Goal: Task Accomplishment & Management: Manage account settings

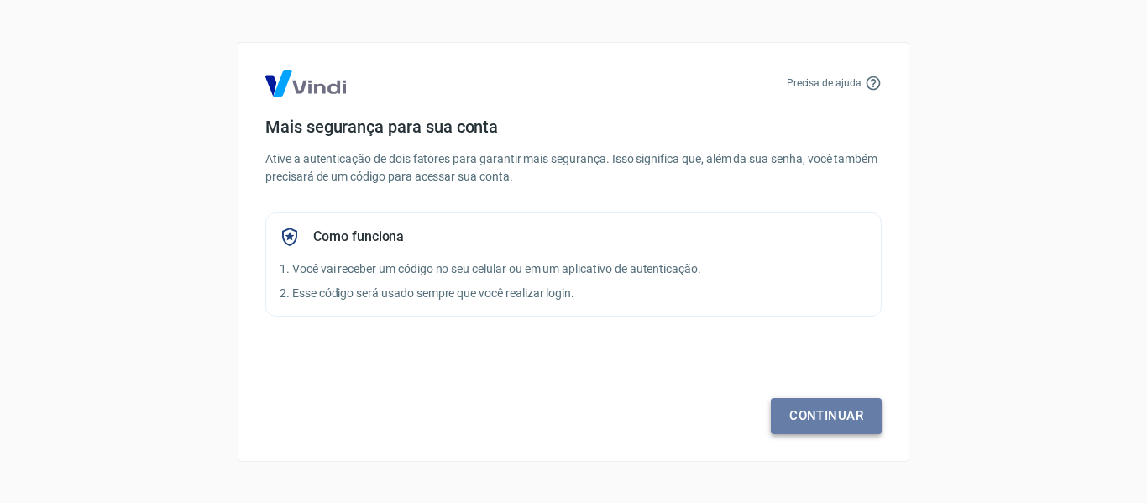
click at [793, 402] on link "Continuar" at bounding box center [826, 415] width 111 height 35
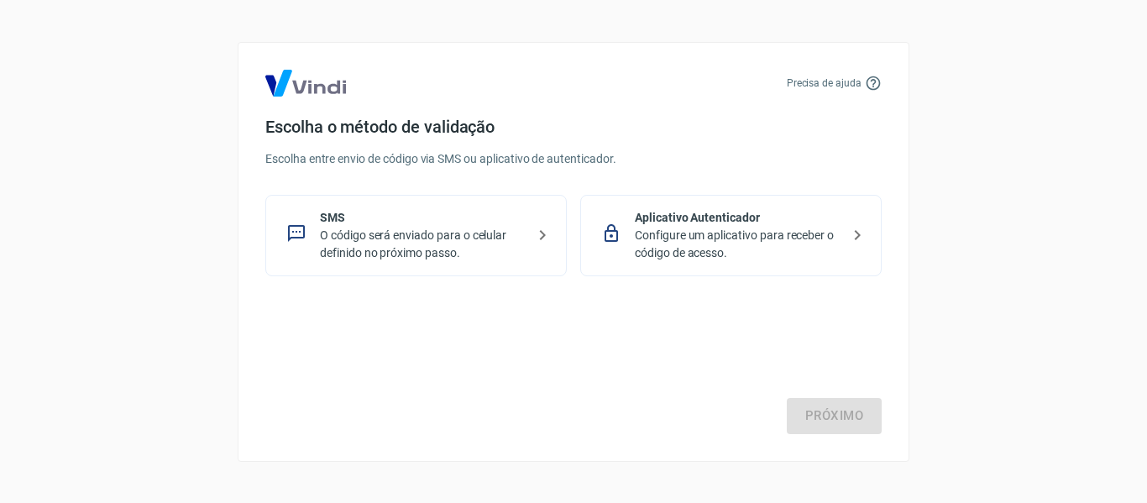
click at [527, 251] on div "SMS O código será enviado para o celular definido no próximo passo." at bounding box center [415, 235] width 301 height 81
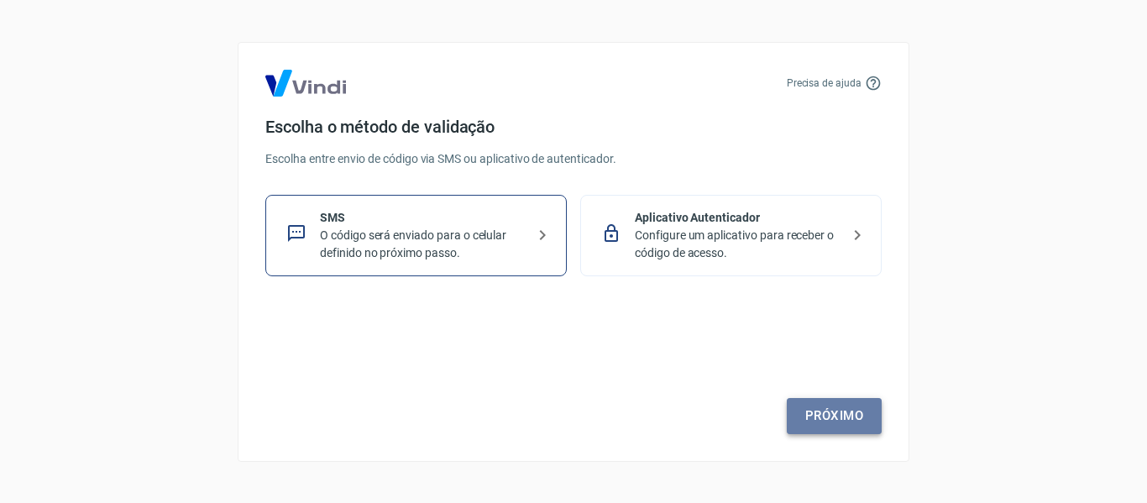
click at [829, 416] on link "Próximo" at bounding box center [834, 415] width 95 height 35
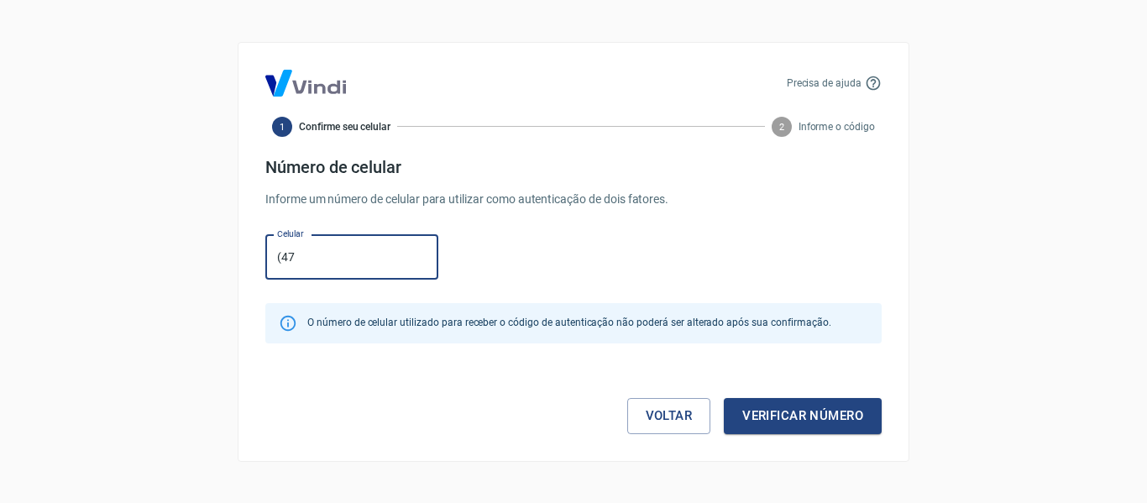
type input "(47) 99978-9726"
click at [760, 418] on button "Verificar número" at bounding box center [803, 415] width 158 height 35
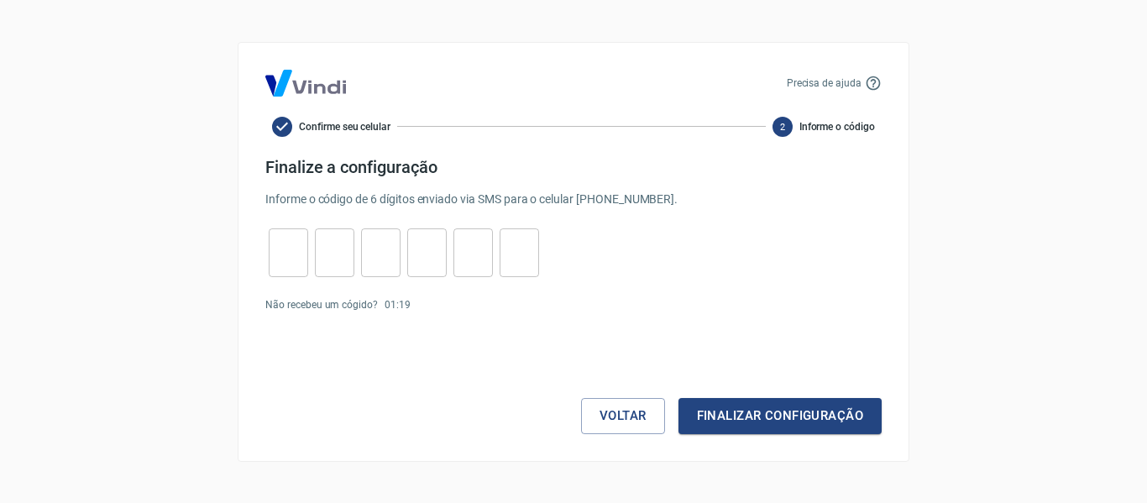
click at [287, 247] on input "tel" at bounding box center [288, 252] width 39 height 36
type input "4"
type input "1"
type input "0"
type input "4"
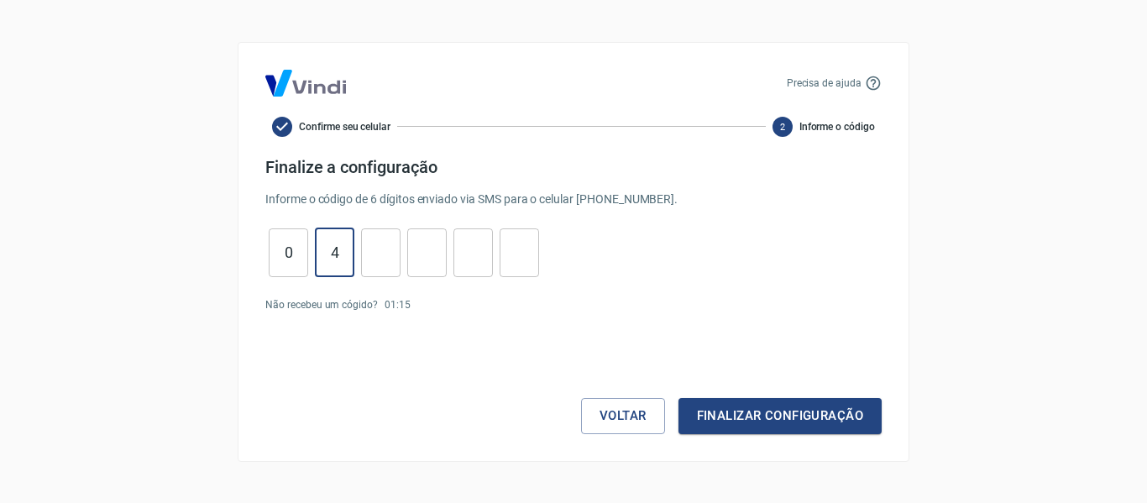
type input "1"
type input "6"
type input "7"
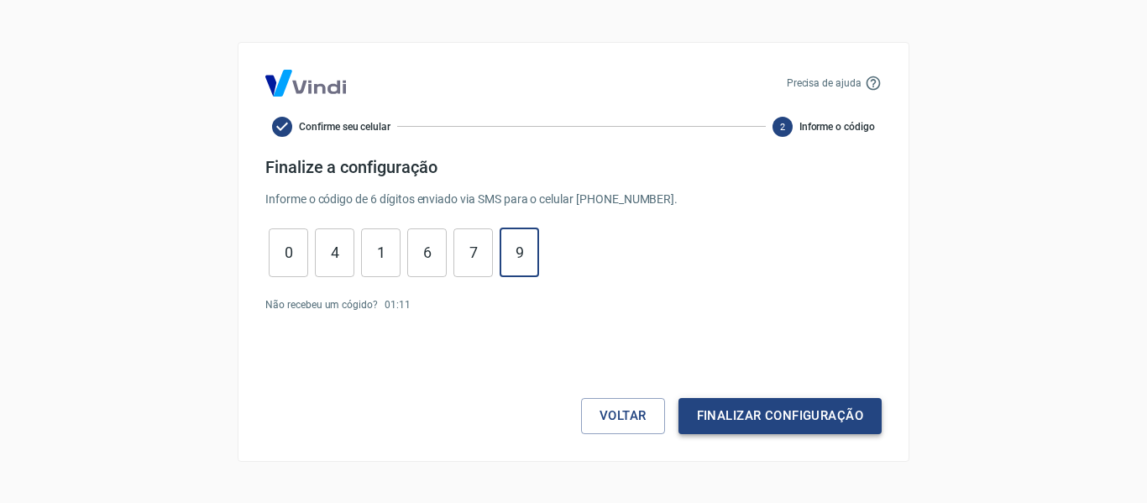
type input "9"
click at [798, 406] on button "Finalizar configuração" at bounding box center [779, 415] width 203 height 35
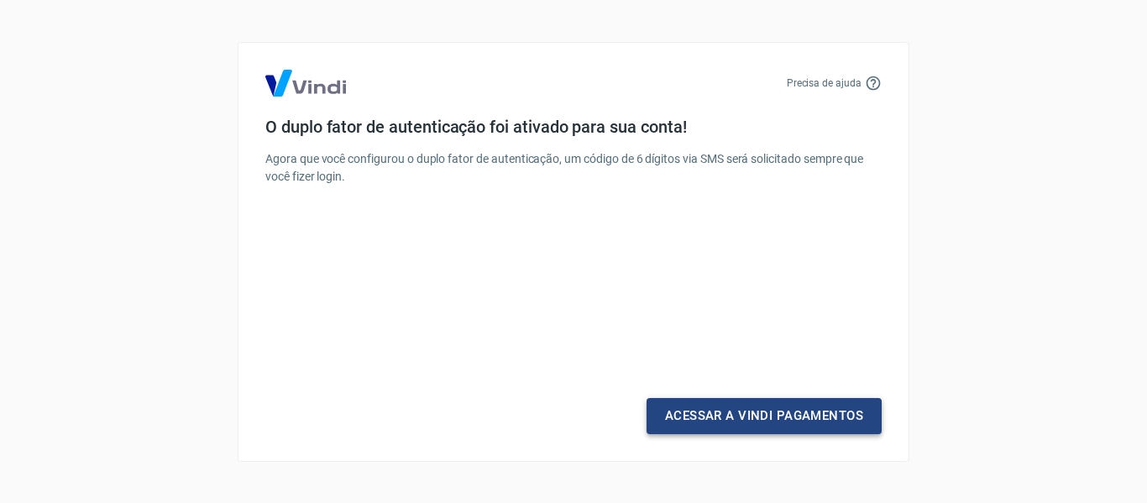
click at [762, 415] on link "Acessar a Vindi Pagamentos" at bounding box center [764, 415] width 235 height 35
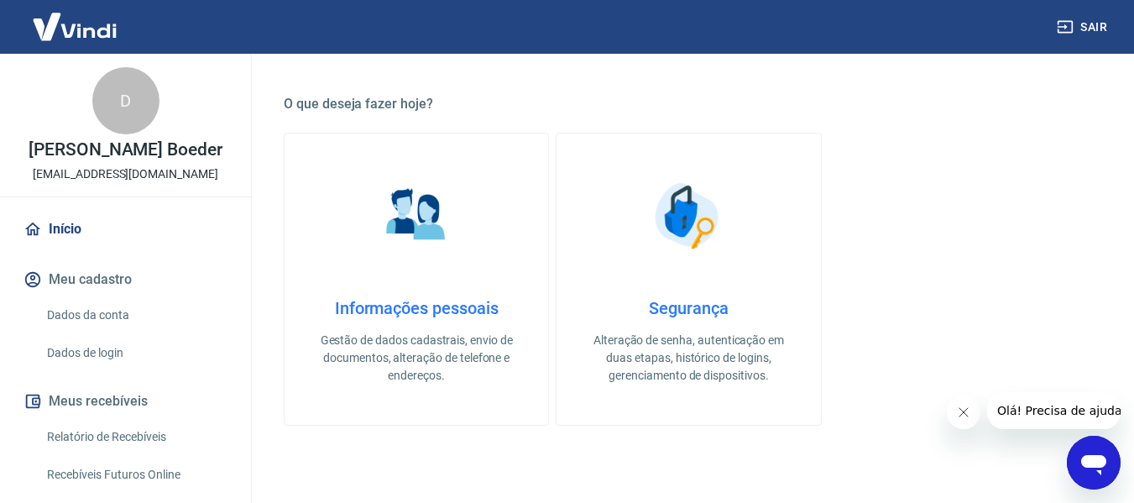
scroll to position [420, 0]
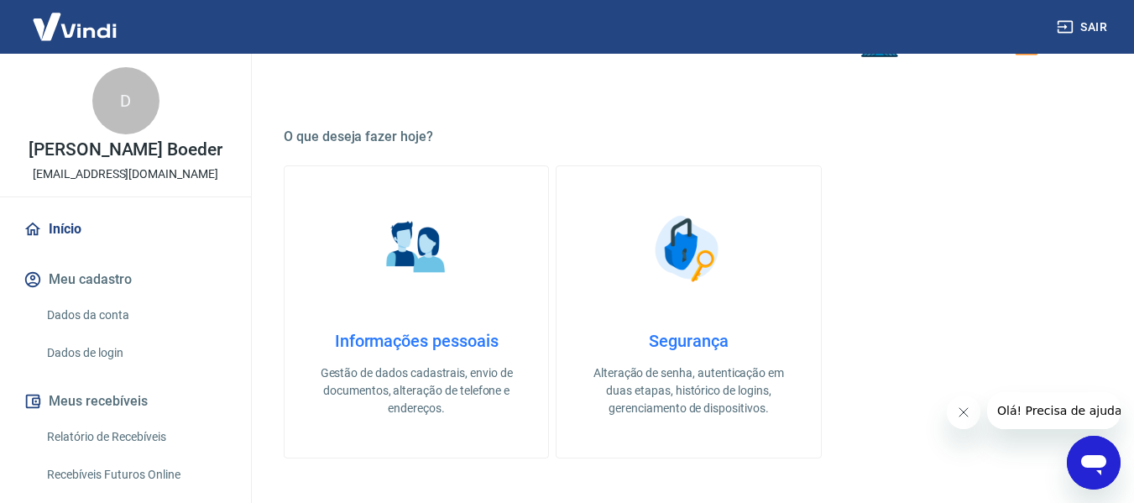
click at [422, 207] on img at bounding box center [416, 249] width 84 height 84
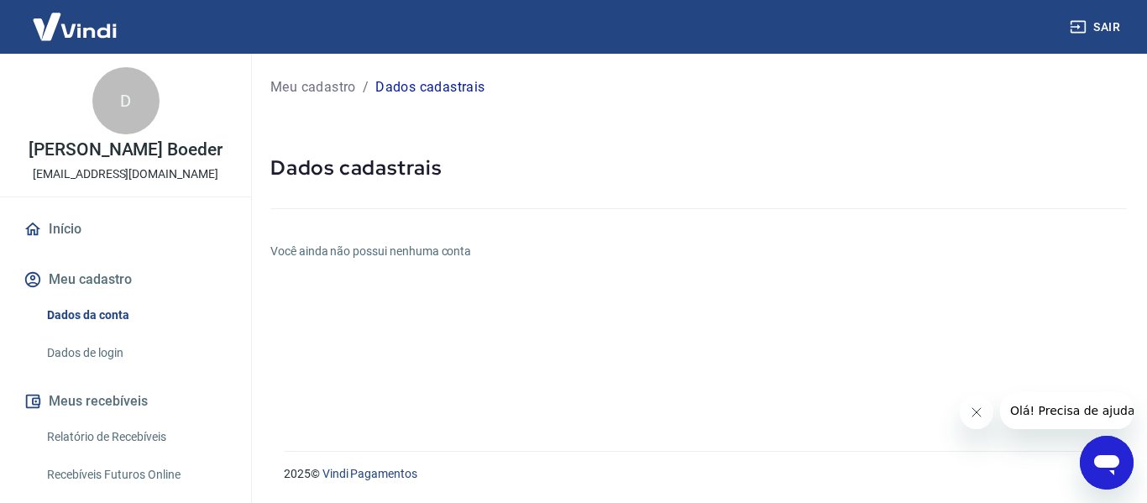
click at [109, 248] on link "Início" at bounding box center [125, 229] width 211 height 37
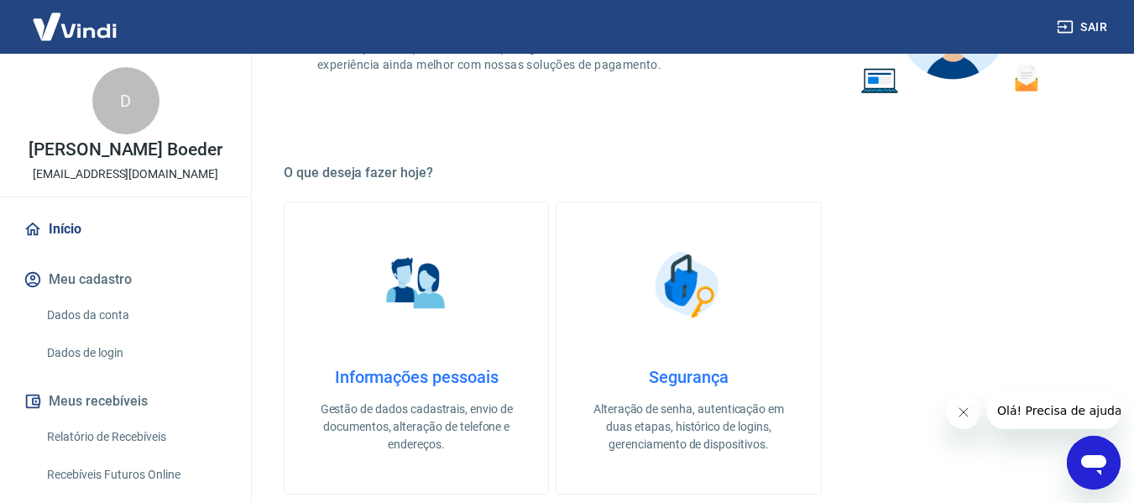
scroll to position [420, 0]
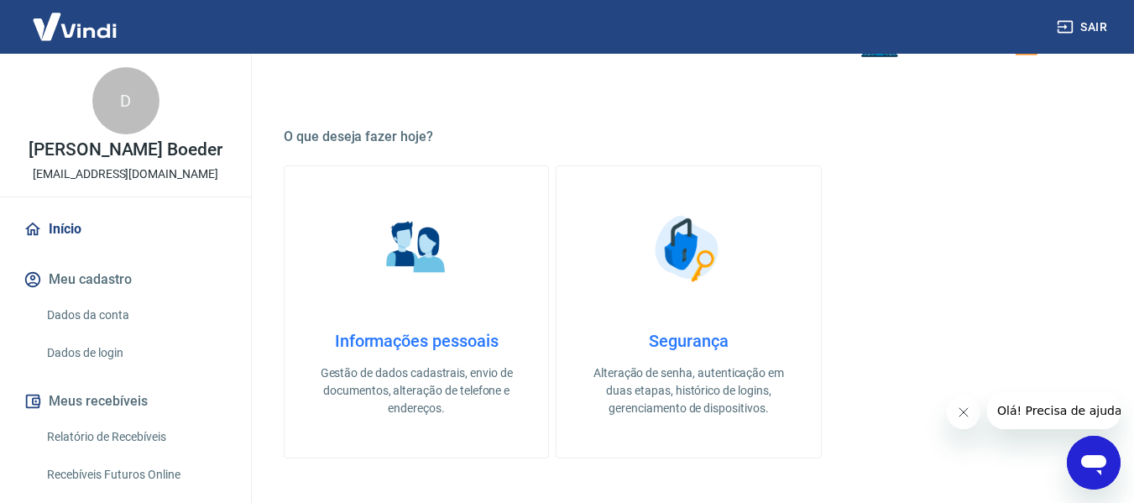
click at [404, 314] on link "Informações pessoais Gestão de dados cadastrais, envio de documentos, alteração…" at bounding box center [416, 311] width 265 height 293
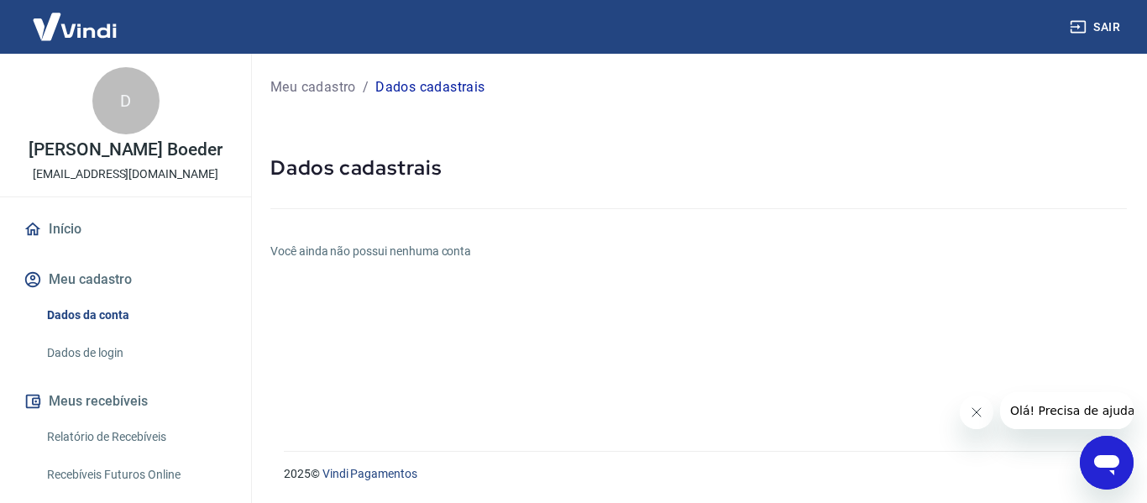
click at [355, 259] on h6 "Você ainda não possui nenhuma conta" at bounding box center [698, 252] width 856 height 18
click at [376, 251] on h6 "Você ainda não possui nenhuma conta" at bounding box center [698, 252] width 856 height 18
click at [86, 370] on link "Dados de login" at bounding box center [135, 353] width 191 height 34
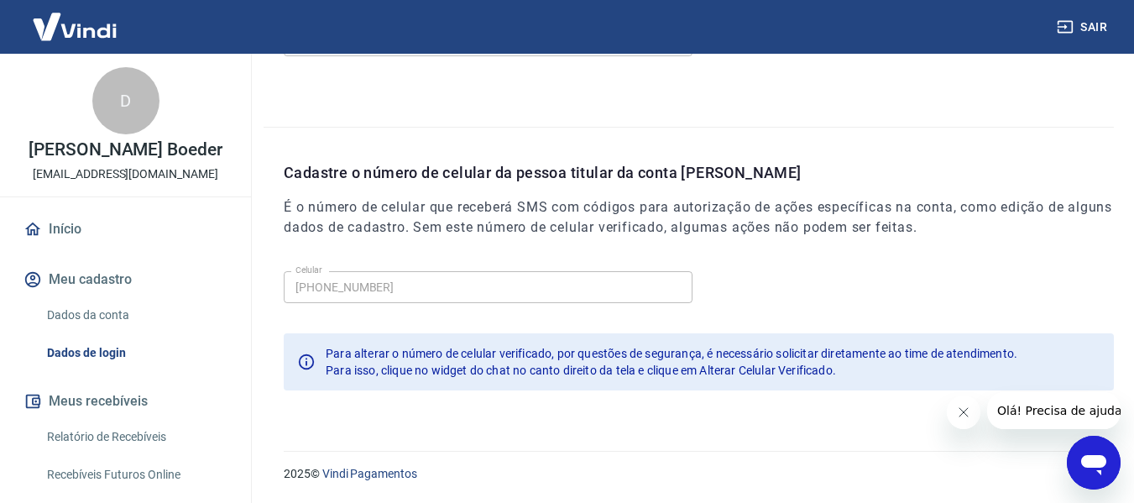
click at [118, 102] on div "D" at bounding box center [125, 100] width 67 height 67
click at [124, 183] on p "monpetitbabykidsteen@gmail.com" at bounding box center [126, 174] width 186 height 18
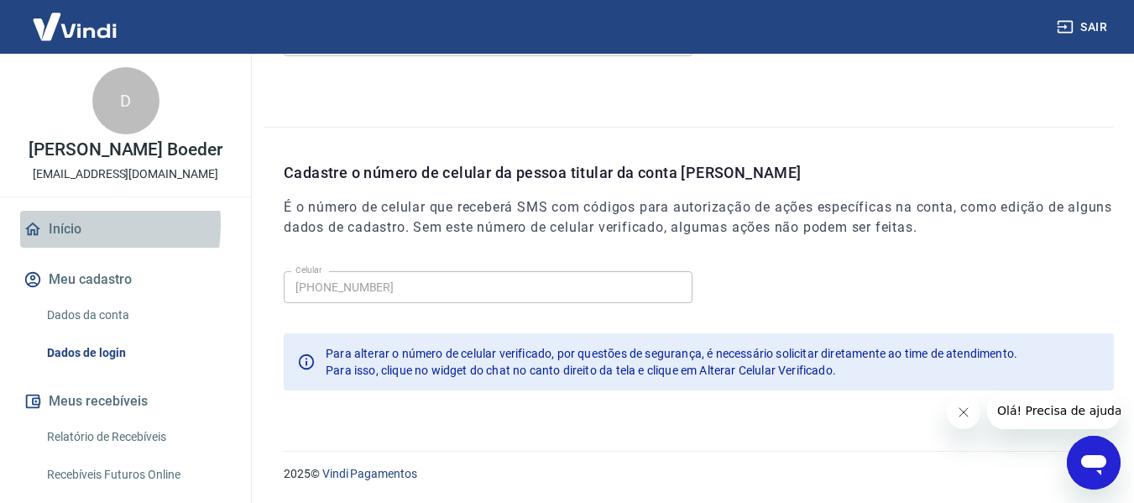
click at [39, 238] on icon at bounding box center [33, 229] width 18 height 18
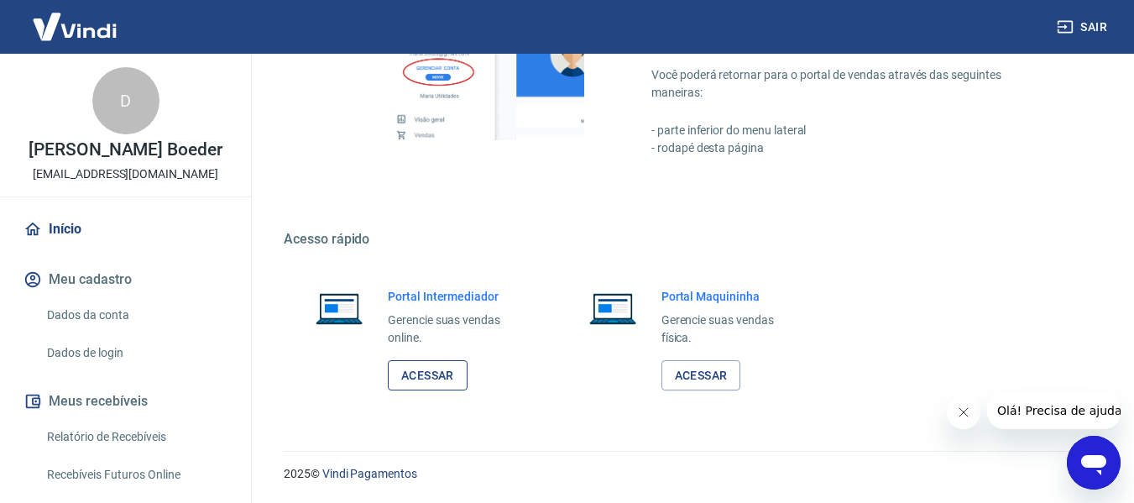
click at [426, 375] on link "Acessar" at bounding box center [428, 375] width 80 height 31
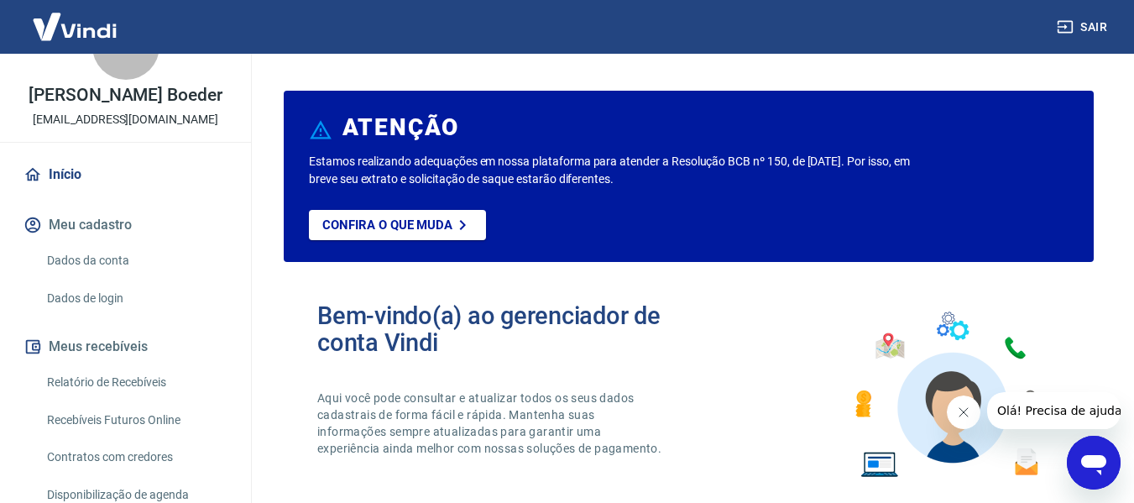
scroll to position [84, 0]
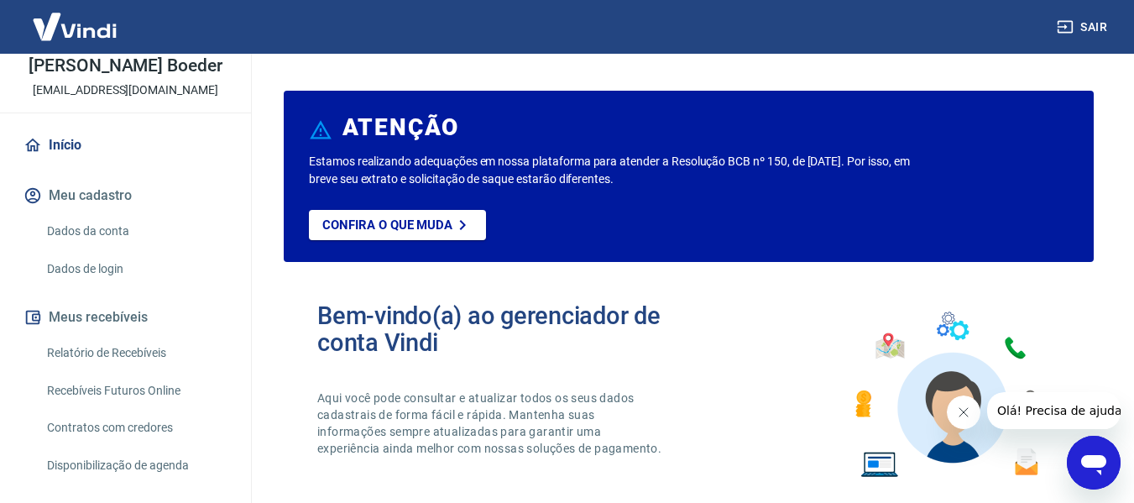
click at [102, 286] on link "Dados de login" at bounding box center [135, 269] width 191 height 34
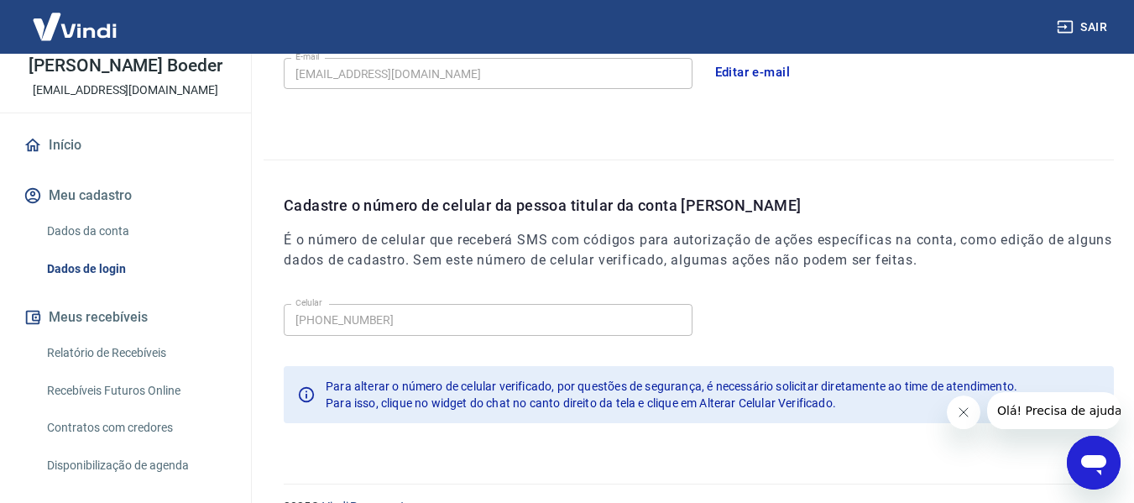
scroll to position [573, 0]
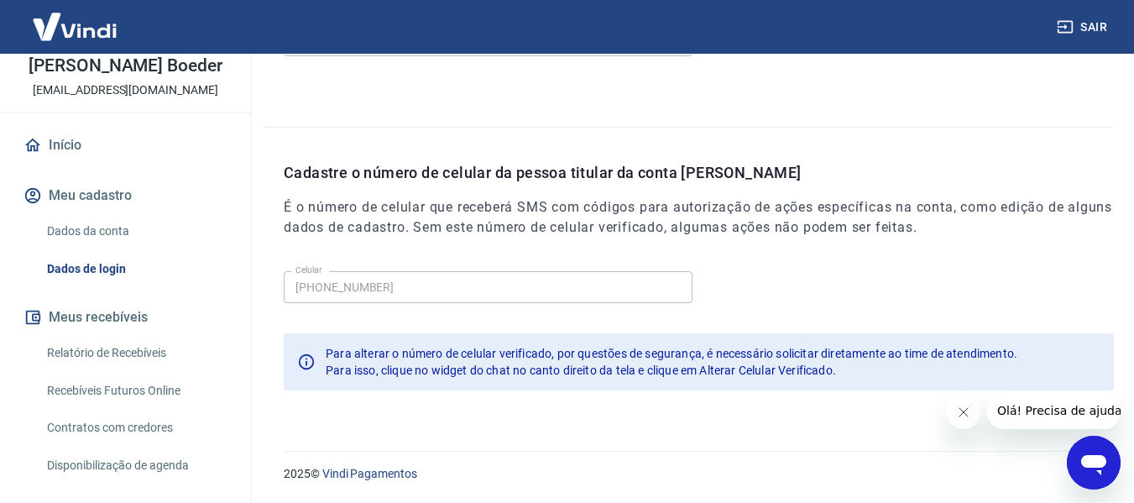
click at [107, 364] on link "Relatório de Recebíveis" at bounding box center [135, 353] width 191 height 34
